Goal: Download file/media

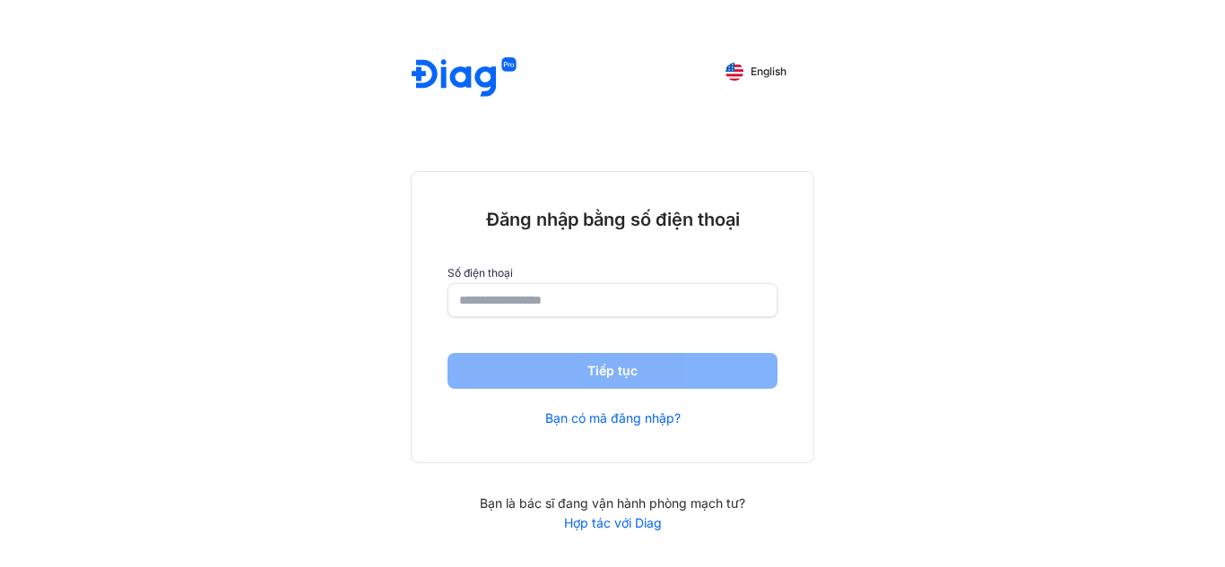
click at [617, 310] on input "number" at bounding box center [612, 300] width 307 height 32
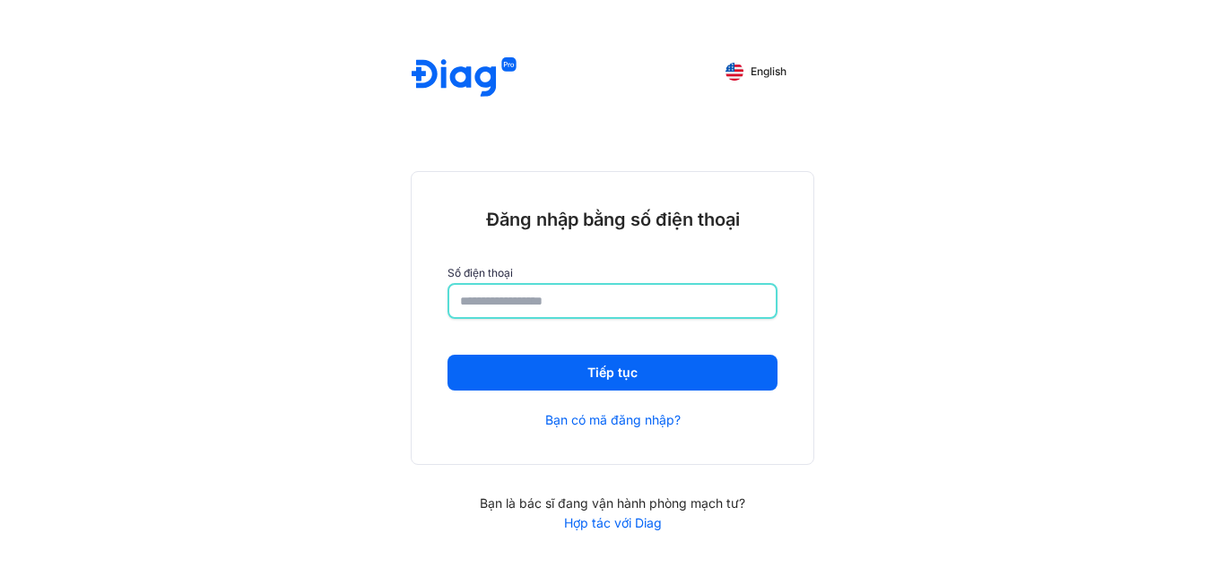
type input "**********"
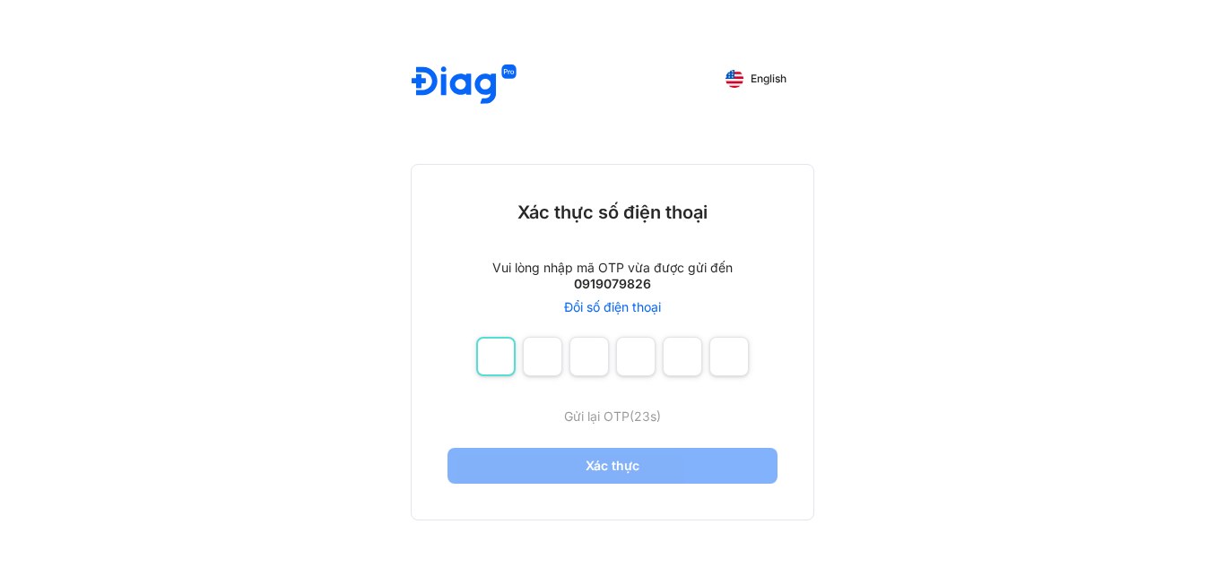
click at [508, 342] on input "number" at bounding box center [495, 356] width 39 height 39
type input "*"
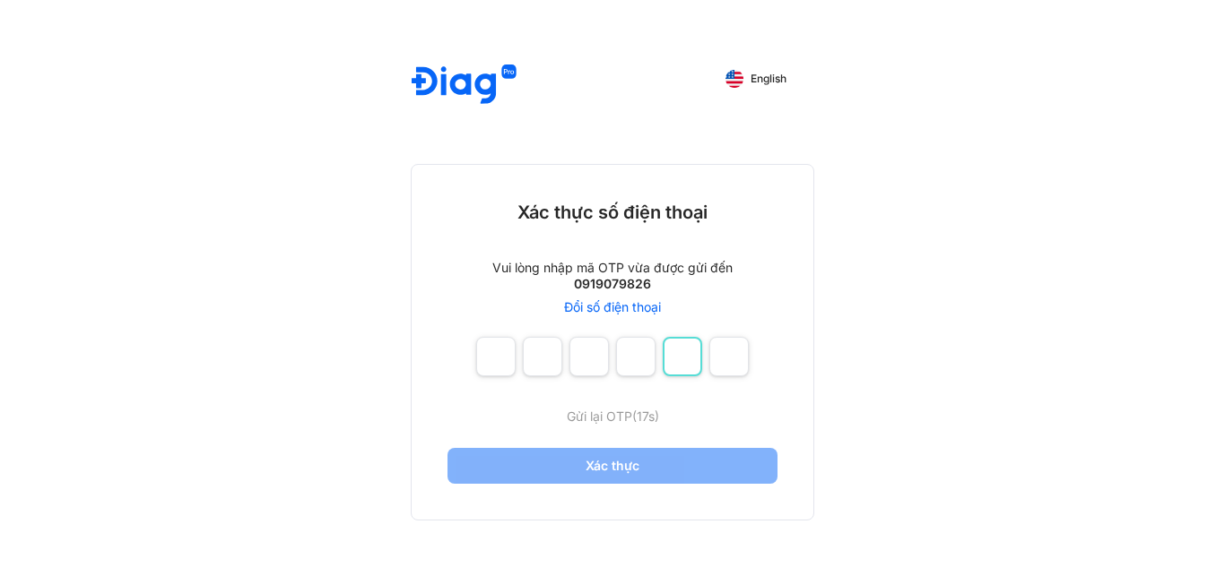
type input "*"
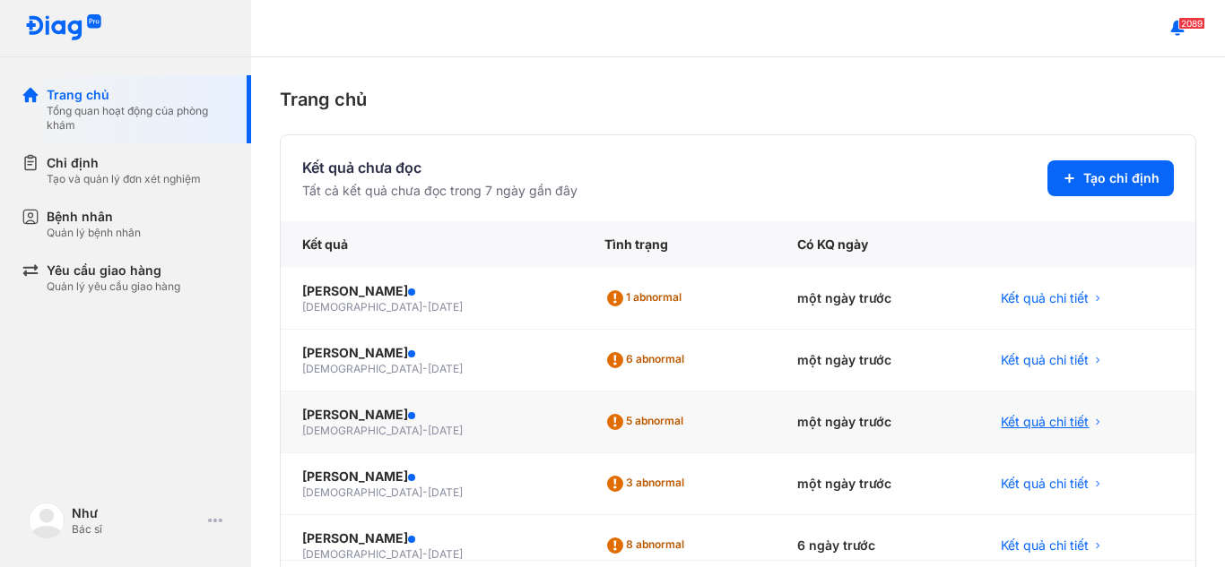
click at [1012, 431] on div "Kết quả chi tiết" at bounding box center [1087, 423] width 216 height 62
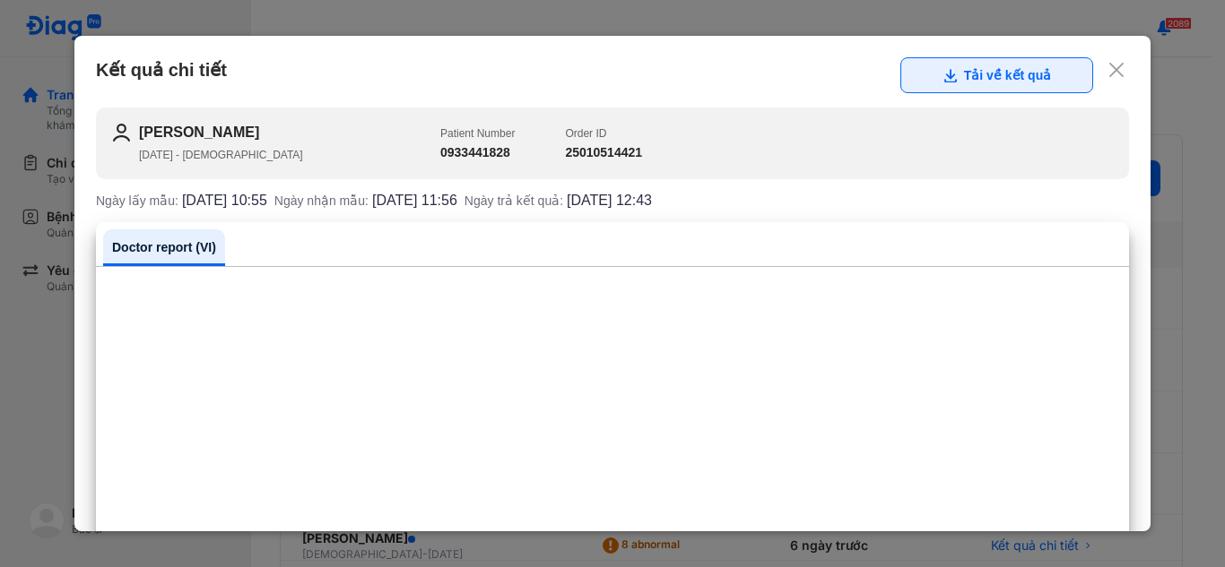
click at [987, 64] on button "Tải về kết quả" at bounding box center [996, 75] width 193 height 36
click at [1107, 70] on icon at bounding box center [1116, 70] width 18 height 18
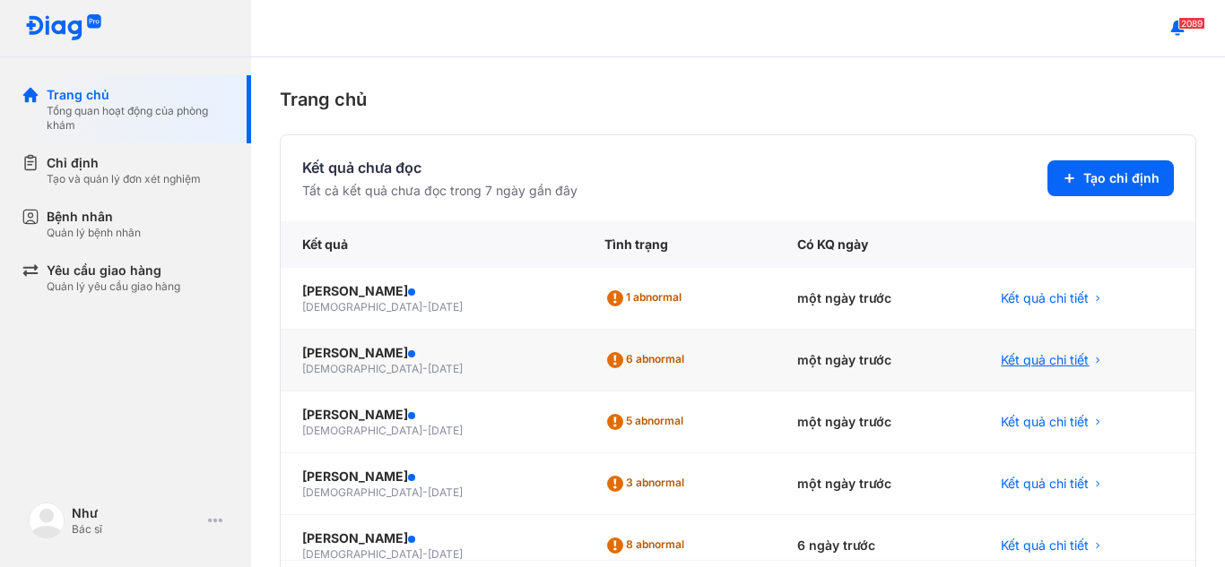
click at [1056, 351] on span "Kết quả chi tiết" at bounding box center [1044, 360] width 88 height 18
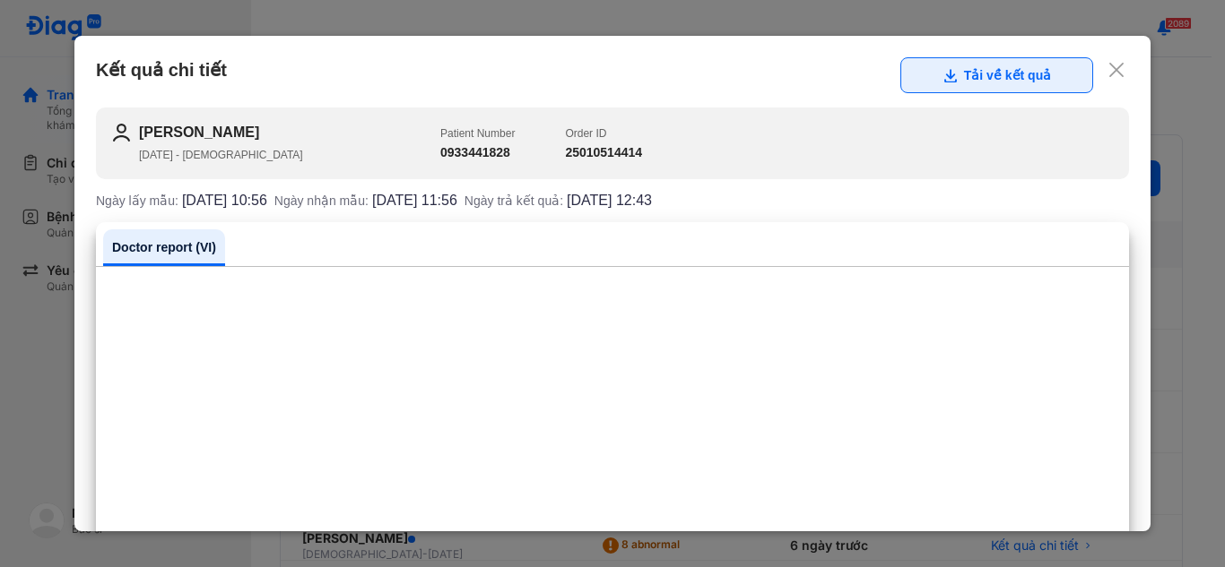
click at [1019, 74] on button "Tải về kết quả" at bounding box center [996, 75] width 193 height 36
